Goal: Task Accomplishment & Management: Manage account settings

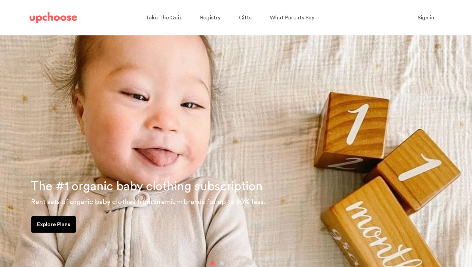
click at [423, 16] on span "Sign in" at bounding box center [425, 17] width 17 height 5
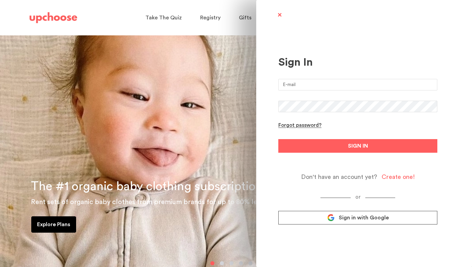
type input "erica.b.skinner@gmail.com"
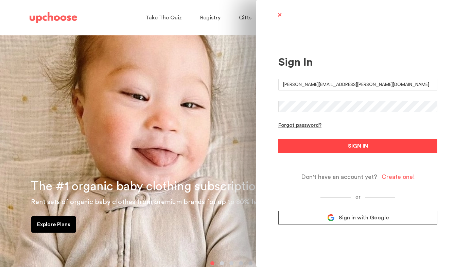
click at [327, 146] on button "SIGN IN" at bounding box center [357, 146] width 159 height 14
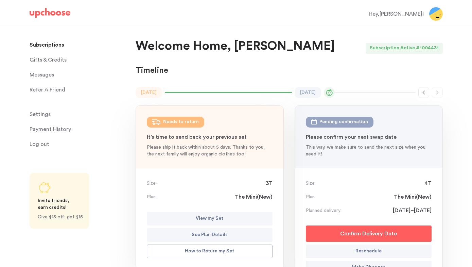
click at [44, 129] on p "Payment History" at bounding box center [50, 129] width 41 height 14
click at [58, 129] on p "Payment History" at bounding box center [50, 129] width 41 height 14
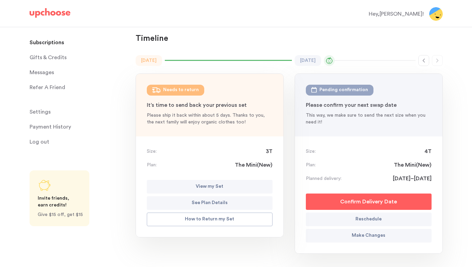
scroll to position [33, 0]
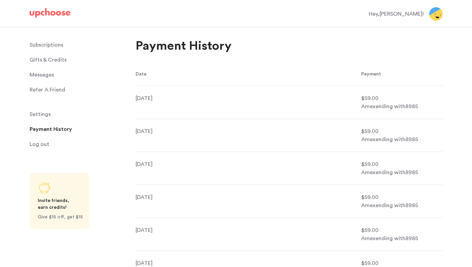
scroll to position [2, 0]
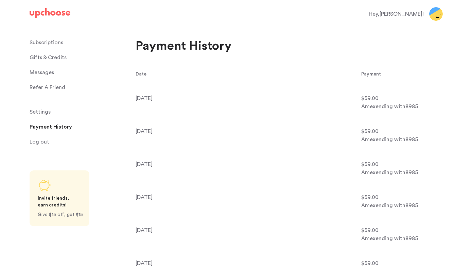
click at [49, 43] on p "Subscriptions" at bounding box center [47, 43] width 34 height 14
click at [55, 43] on p "Subscriptions" at bounding box center [47, 43] width 34 height 14
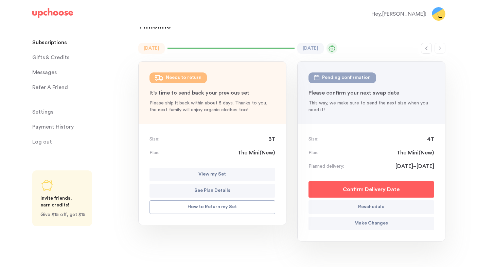
scroll to position [44, 0]
click at [360, 221] on p "Make Changes" at bounding box center [368, 223] width 34 height 8
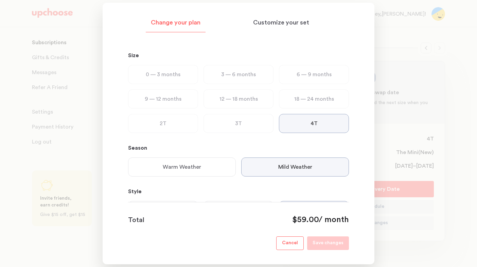
click at [247, 125] on div "3T" at bounding box center [238, 123] width 70 height 19
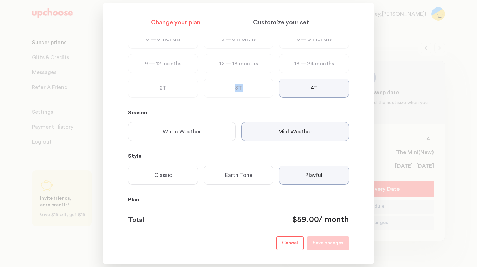
click at [239, 85] on p "3T" at bounding box center [238, 88] width 7 height 8
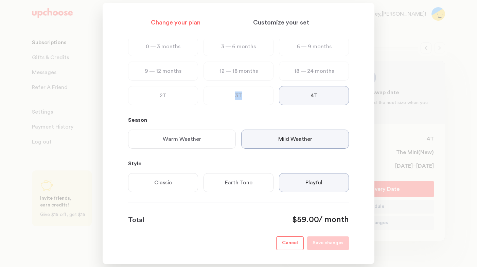
scroll to position [0, 0]
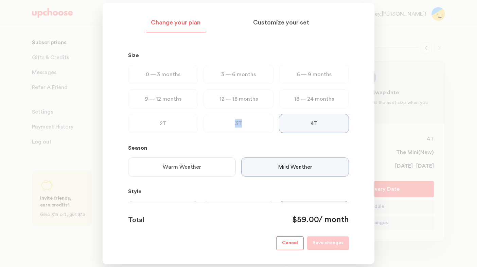
click at [242, 127] on div "3T" at bounding box center [238, 123] width 70 height 19
click at [254, 126] on div "3T" at bounding box center [238, 123] width 70 height 19
click at [287, 23] on p "Customize your set" at bounding box center [281, 23] width 56 height 8
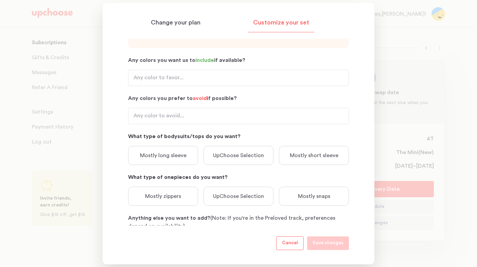
scroll to position [53, 0]
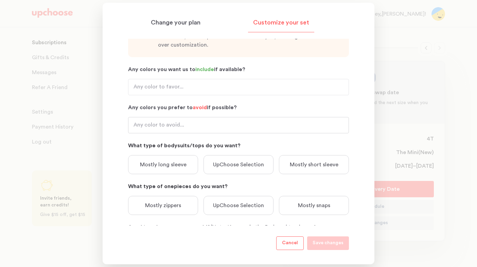
click at [177, 123] on input "Any colors you prefer to avoid if possible?" at bounding box center [238, 125] width 221 height 16
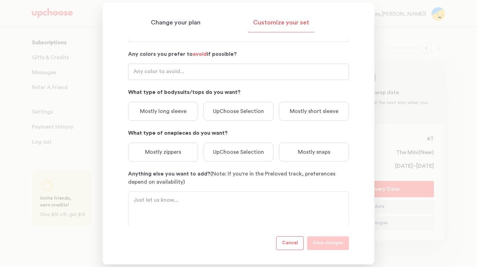
scroll to position [106, 0]
click at [179, 112] on p "Mostly long sleeve" at bounding box center [163, 111] width 47 height 8
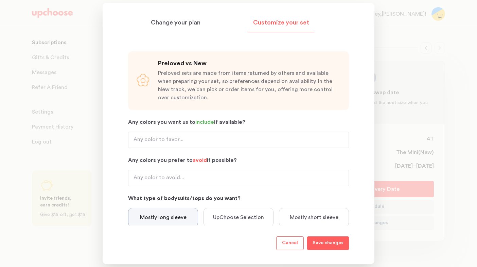
scroll to position [124, 0]
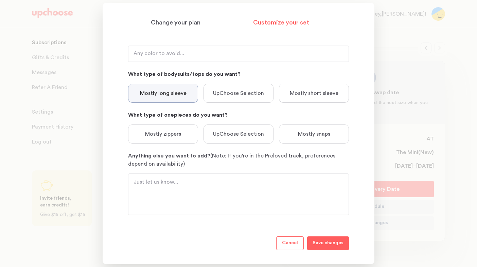
click at [161, 176] on div at bounding box center [238, 193] width 221 height 41
click at [157, 185] on textarea "Anything else you want to add? (Note: If you're in the Preloved track, preferen…" at bounding box center [238, 194] width 210 height 33
click at [187, 181] on textarea "3T still please. No onepieces." at bounding box center [238, 194] width 210 height 33
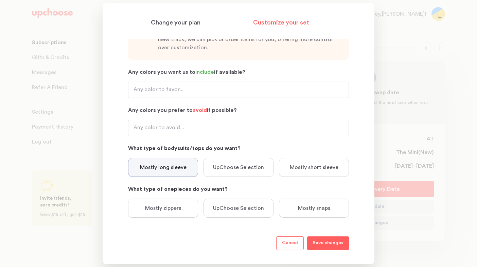
scroll to position [4, 0]
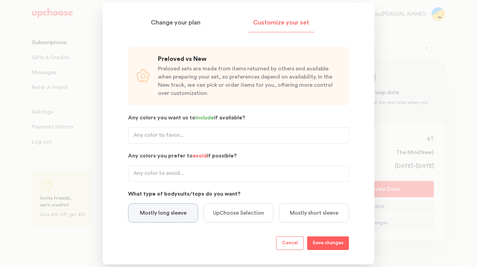
type textarea "3T still please. No one-pieces."
click at [186, 133] on input "Any colors you want us to include if available?" at bounding box center [238, 135] width 221 height 16
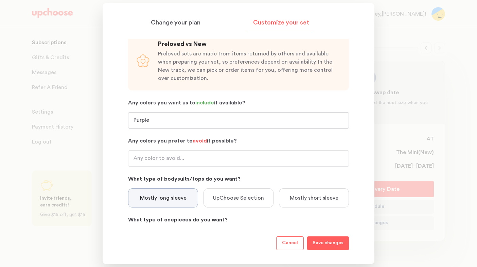
scroll to position [17, 0]
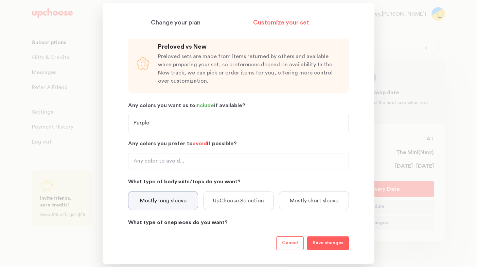
type input "Purple"
click at [170, 159] on input "Any colors you prefer to avoid if possible?" at bounding box center [238, 161] width 221 height 16
type input "Brown"
click at [217, 123] on input "Purple" at bounding box center [238, 123] width 221 height 16
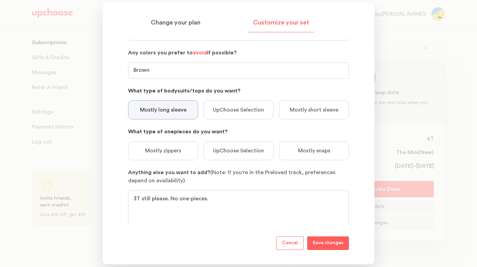
scroll to position [124, 0]
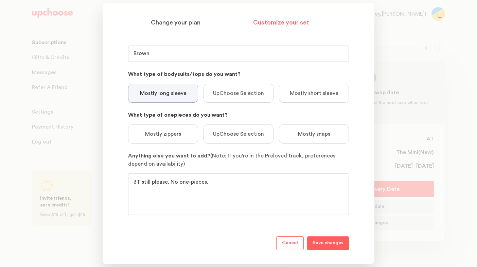
drag, startPoint x: 324, startPoint y: 242, endPoint x: 310, endPoint y: 201, distance: 43.3
click at [310, 201] on section "Change your plan Customize your set Size 0 — 3 months 3 — 6 months 6 — 9 months…" at bounding box center [239, 133] width 272 height 261
click at [319, 245] on p "Save changes" at bounding box center [327, 243] width 31 height 8
click at [181, 27] on div "Change your plan" at bounding box center [176, 24] width 60 height 15
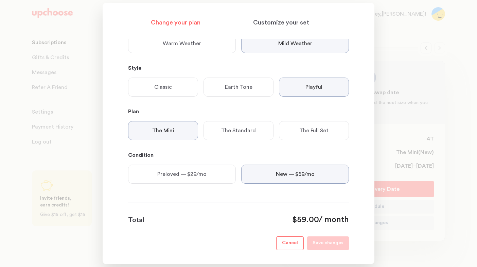
scroll to position [124, 0]
click at [281, 176] on p "New — $59/mo" at bounding box center [295, 173] width 39 height 8
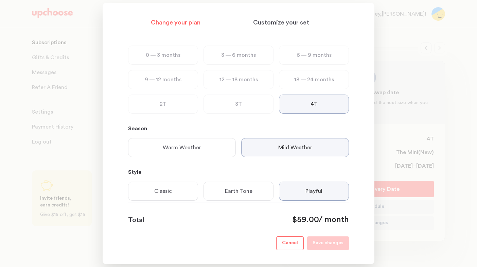
scroll to position [0, 0]
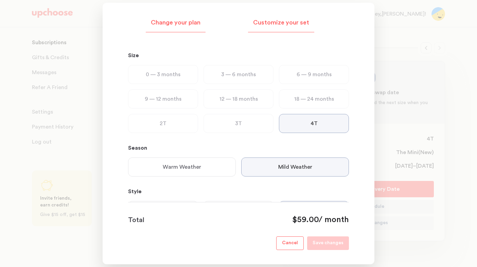
click at [278, 23] on p "Customize your set" at bounding box center [281, 23] width 56 height 8
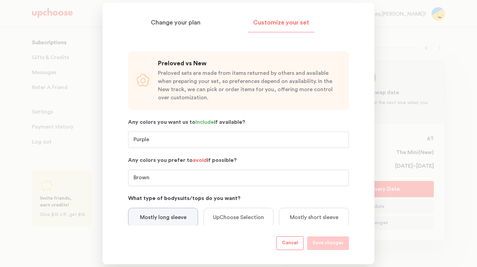
scroll to position [124, 0]
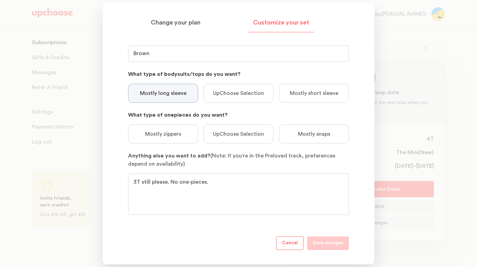
click at [294, 243] on p "Cancel" at bounding box center [290, 243] width 16 height 8
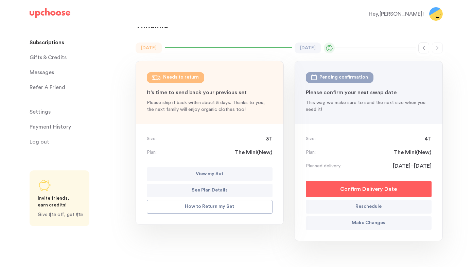
click at [356, 222] on p "Make Changes" at bounding box center [368, 223] width 34 height 8
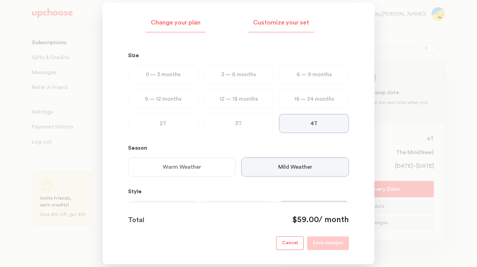
click at [272, 27] on div "Customize your set" at bounding box center [281, 24] width 66 height 15
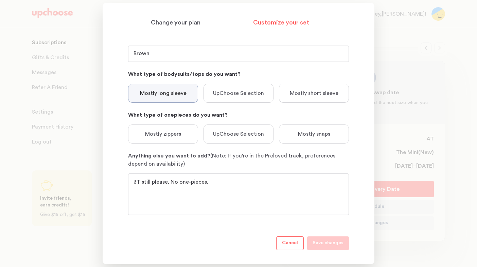
click at [400, 54] on div at bounding box center [238, 133] width 477 height 267
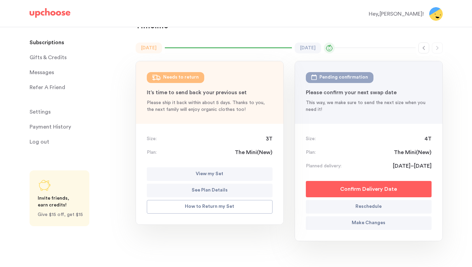
click at [375, 209] on p "Reschedule" at bounding box center [368, 206] width 26 height 8
select select "September"
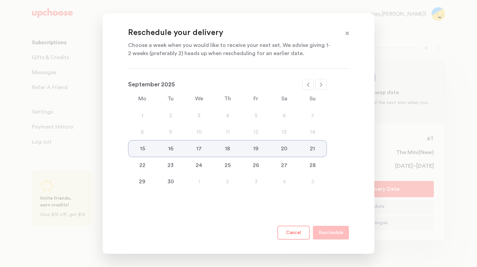
click at [302, 234] on button "Cancel" at bounding box center [293, 232] width 32 height 14
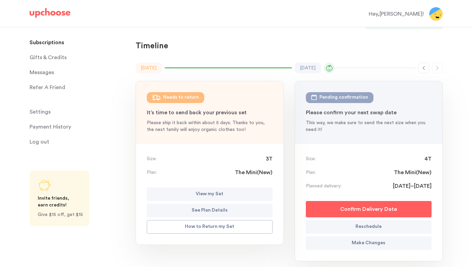
scroll to position [0, 0]
